Goal: Transaction & Acquisition: Download file/media

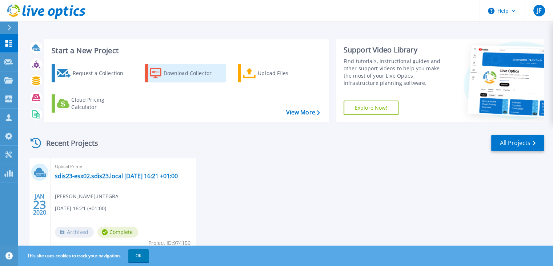
click at [180, 73] on div "Download Collector" at bounding box center [193, 73] width 58 height 15
